Goal: Task Accomplishment & Management: Use online tool/utility

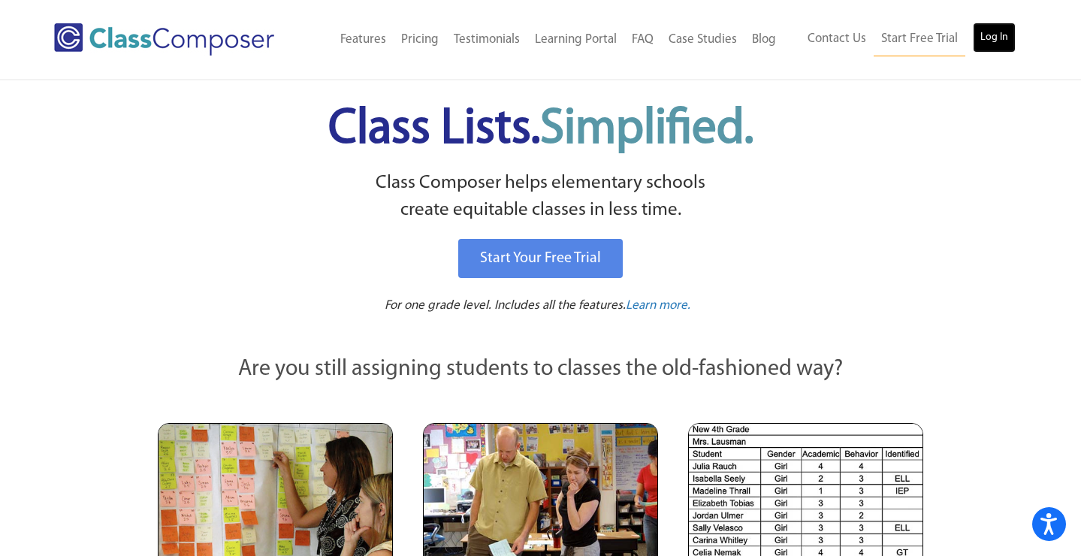
click at [1004, 38] on link "Log In" at bounding box center [994, 38] width 43 height 30
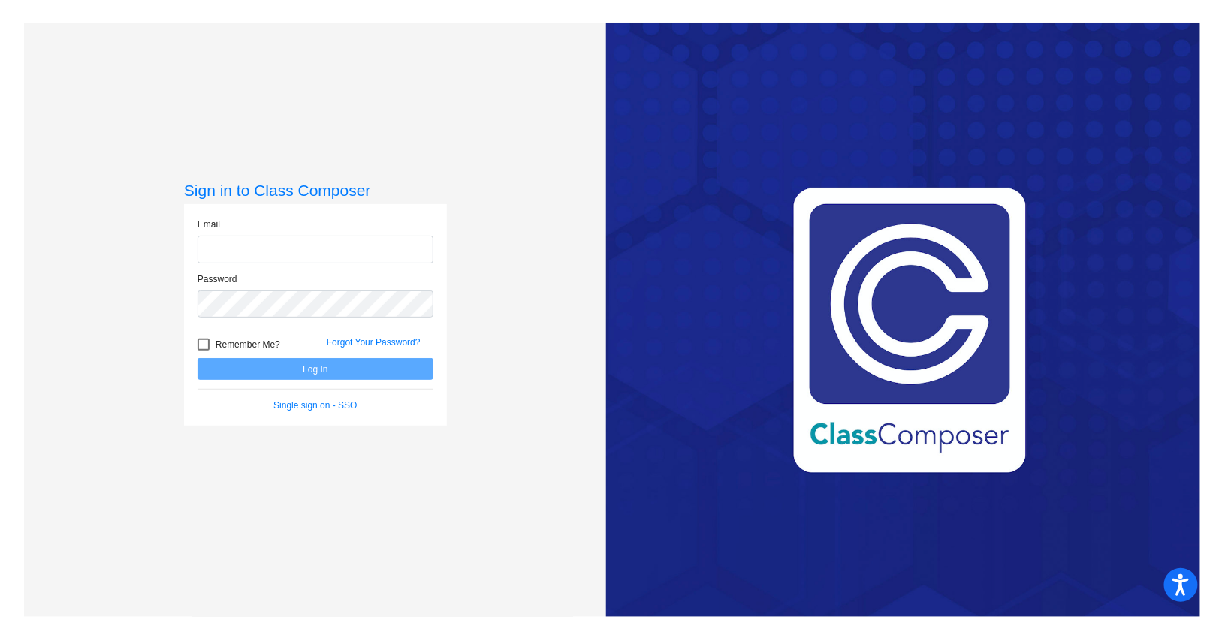
type input "[EMAIL_ADDRESS][DOMAIN_NAME]"
click at [315, 368] on button "Log In" at bounding box center [316, 369] width 236 height 22
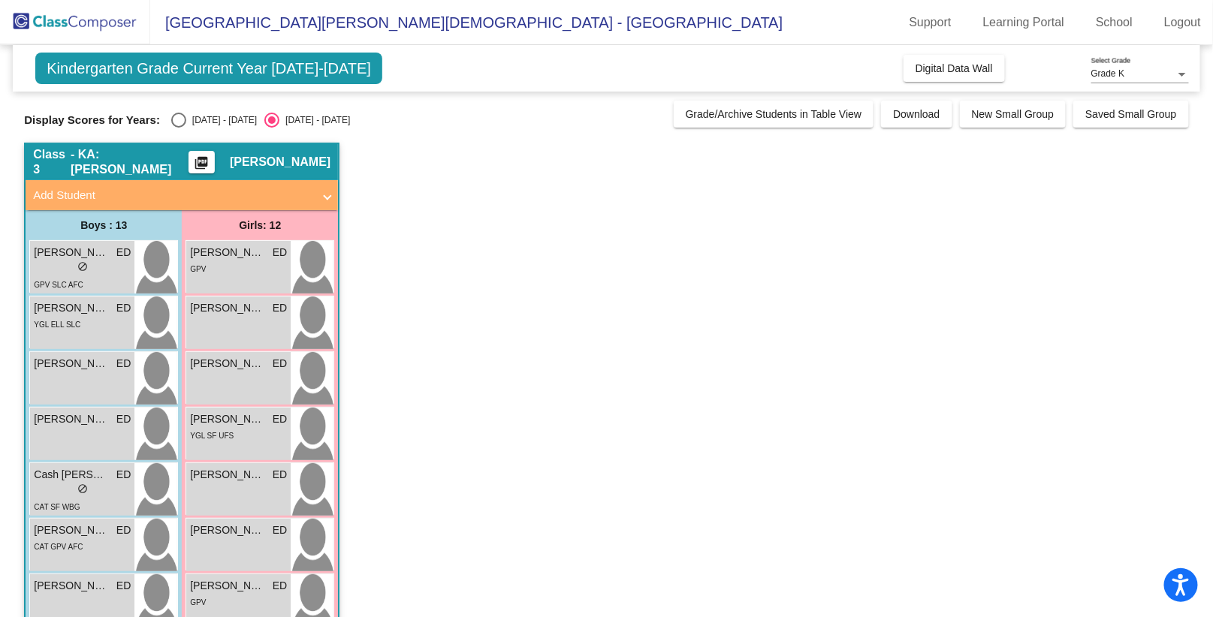
click at [171, 124] on div "Select an option" at bounding box center [178, 120] width 15 height 15
click at [178, 128] on input "2024 - 2025" at bounding box center [178, 128] width 1 height 1
radio input "true"
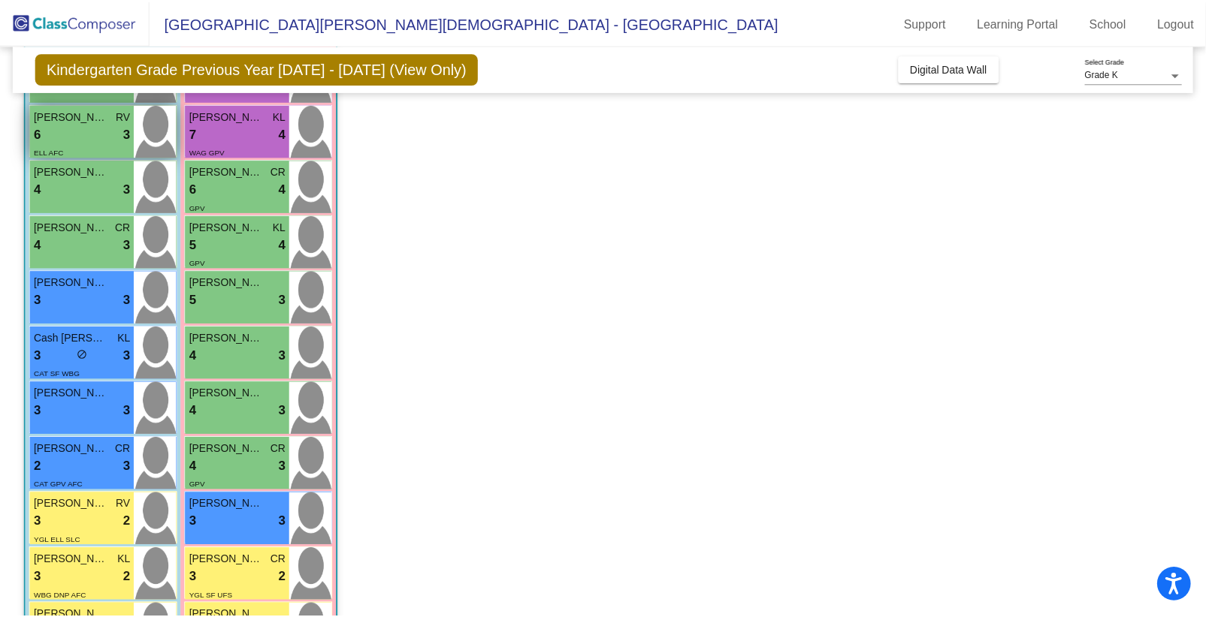
scroll to position [369, 0]
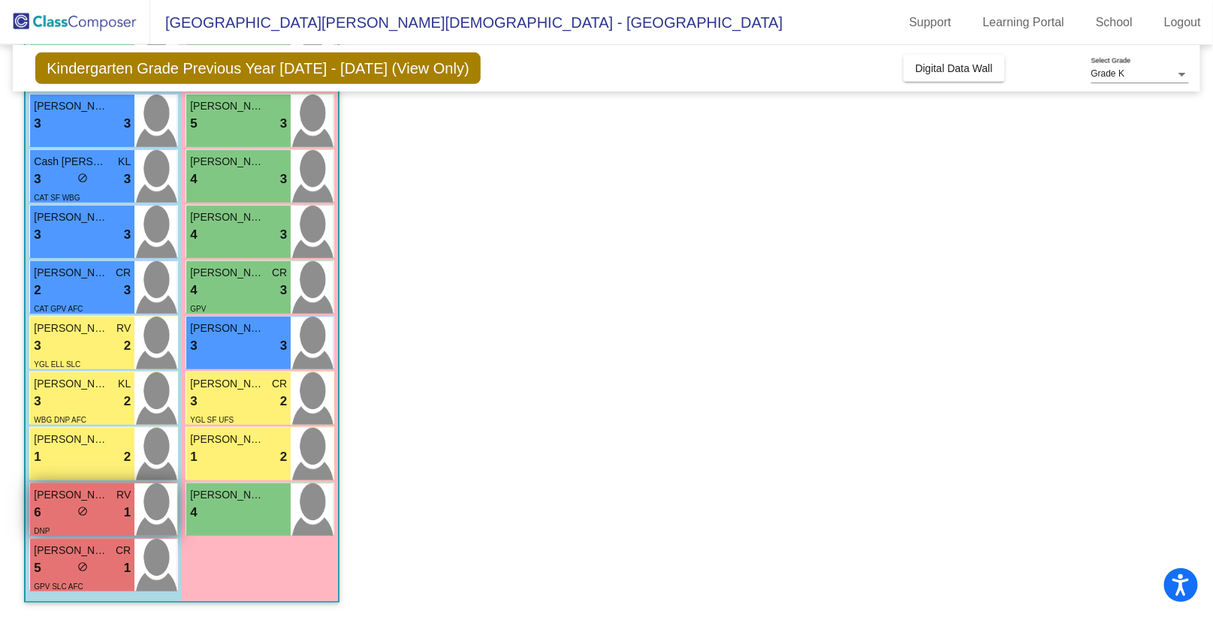
click at [101, 498] on span "Vincent Smith" at bounding box center [71, 495] width 75 height 16
